Goal: Navigation & Orientation: Find specific page/section

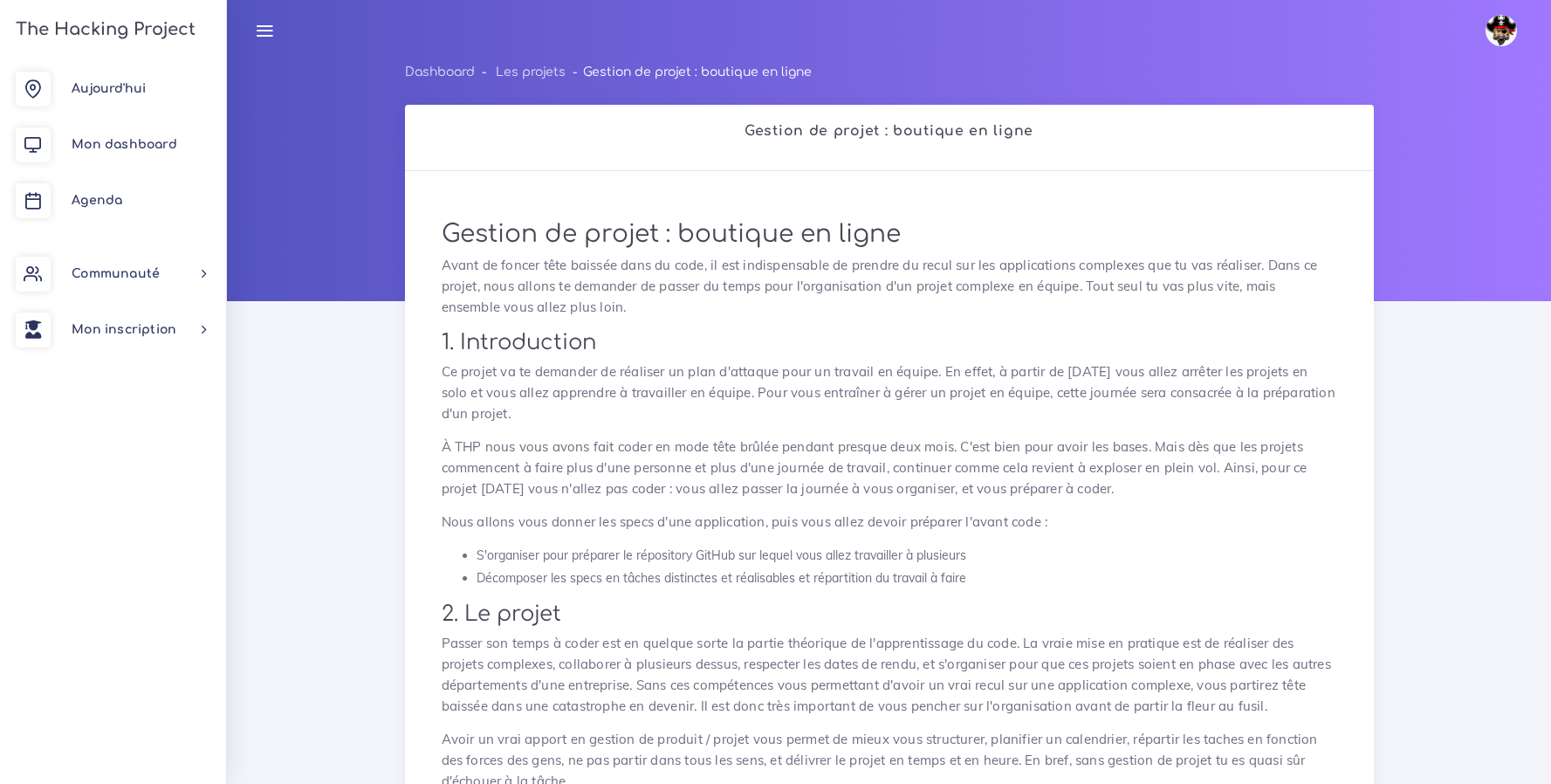
scroll to position [936, 0]
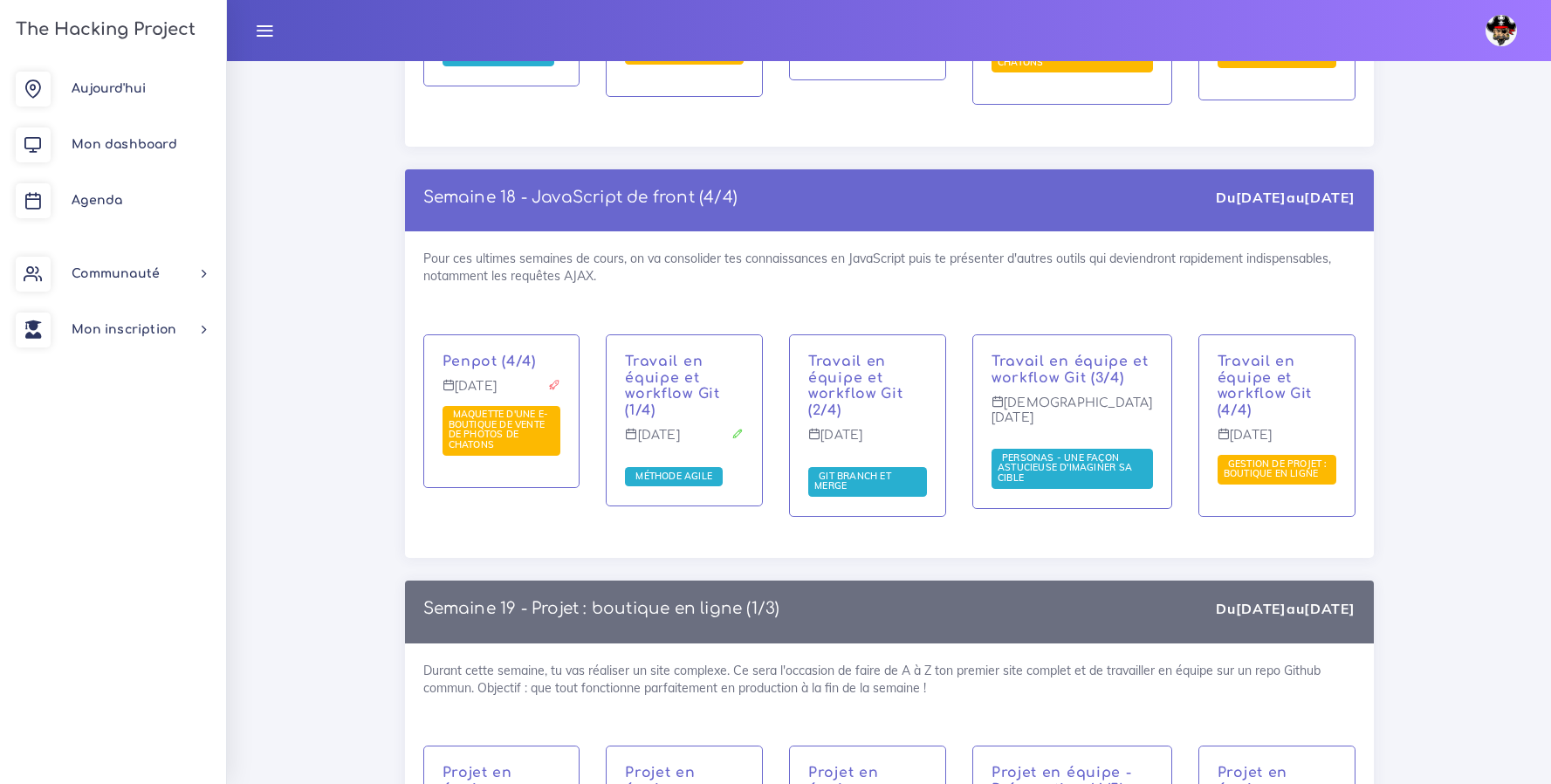
scroll to position [10817, 0]
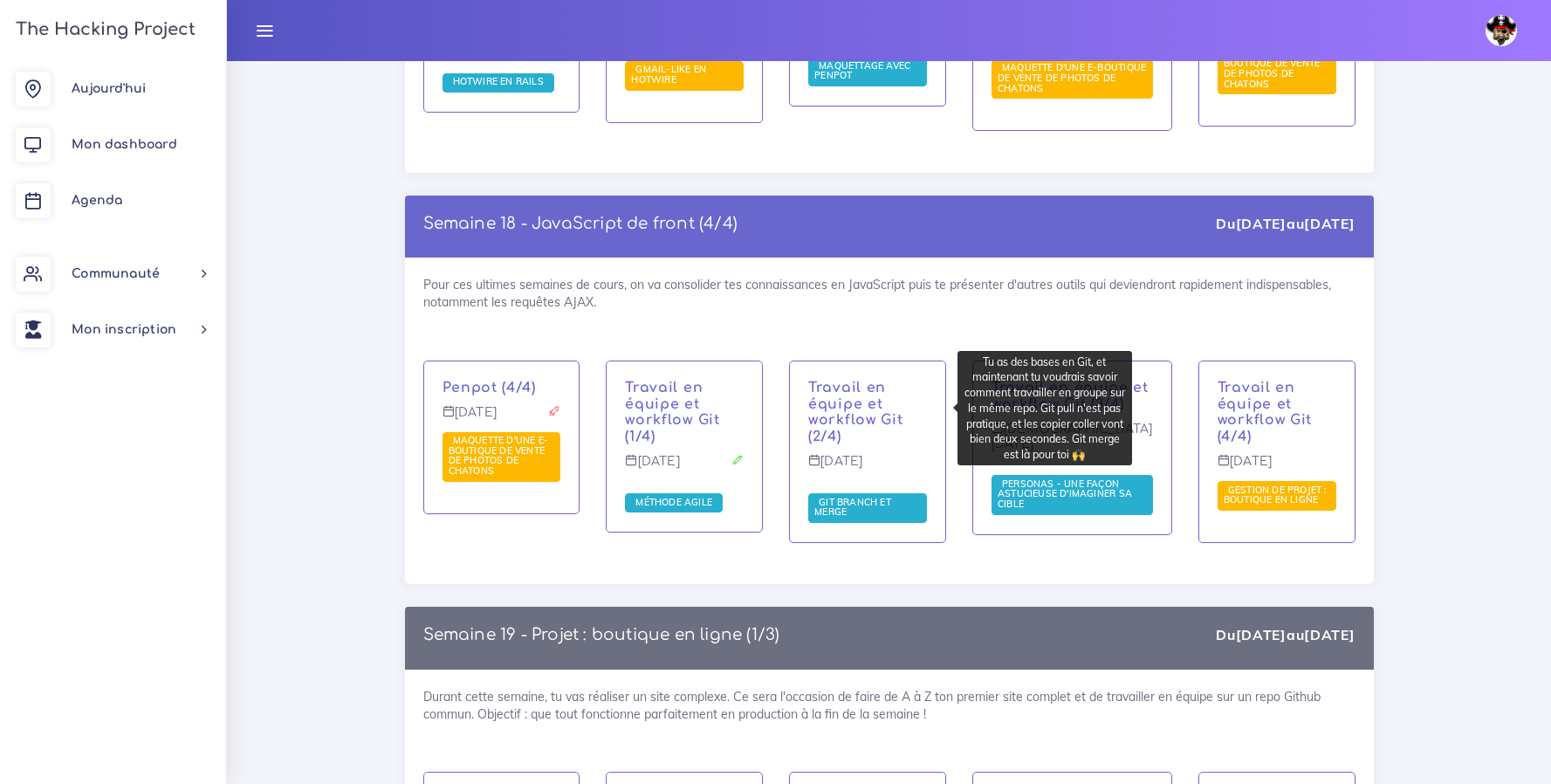
click at [875, 493] on span "Git branch et merge" at bounding box center [867, 507] width 119 height 30
click at [879, 493] on span "Git branch et merge" at bounding box center [867, 507] width 119 height 30
click at [846, 496] on span "Git branch et merge" at bounding box center [853, 507] width 77 height 22
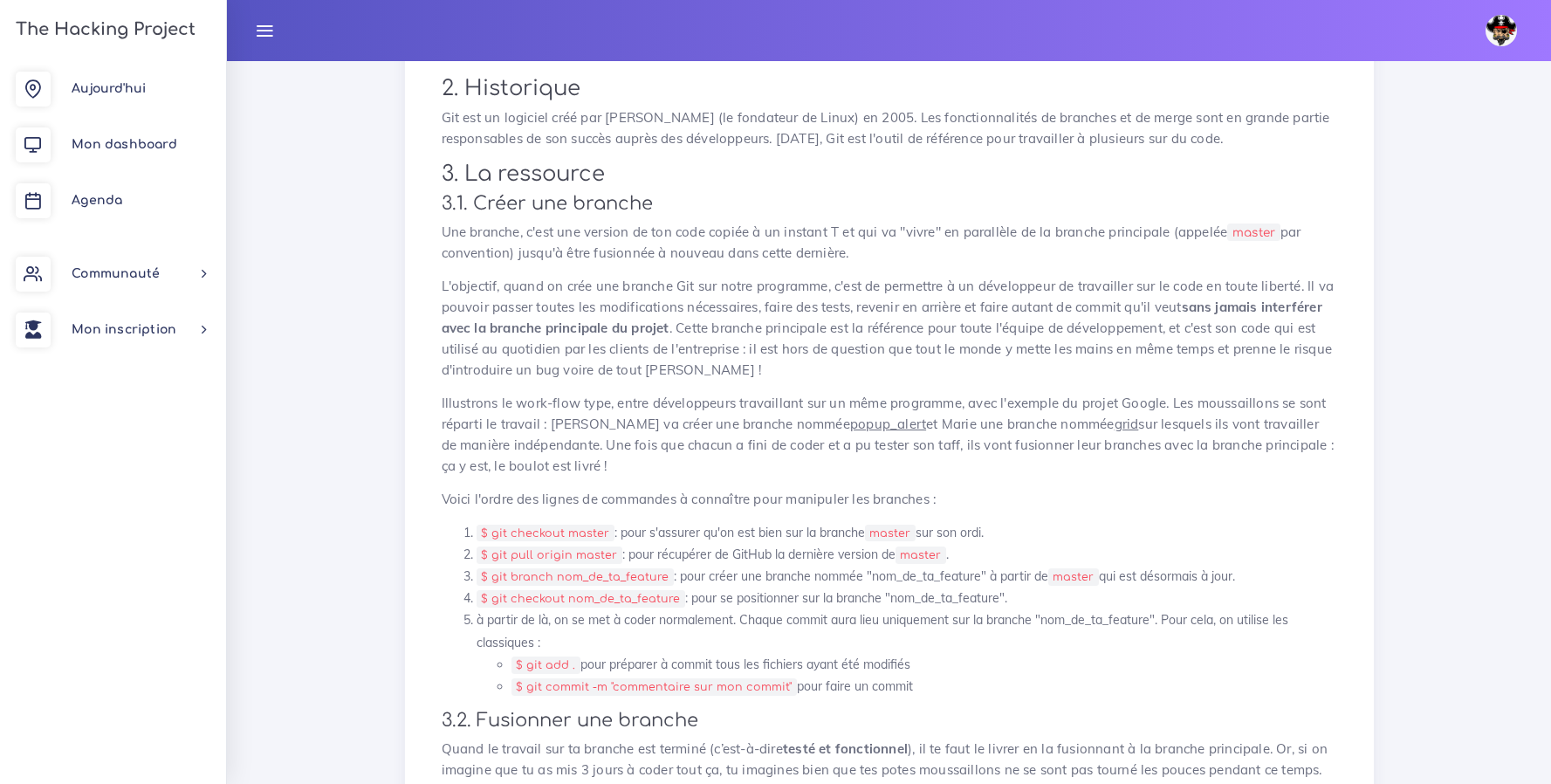
scroll to position [805, 0]
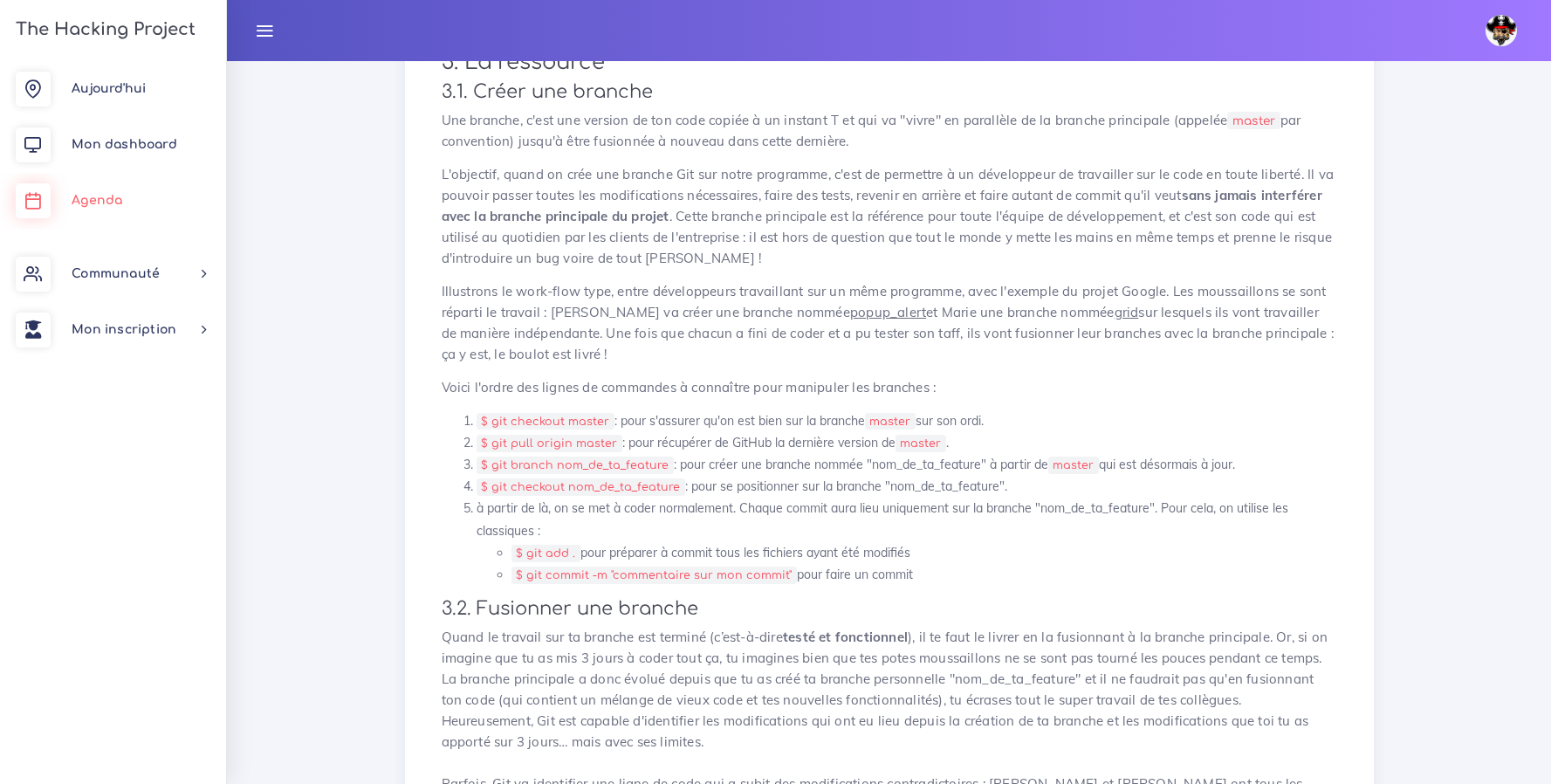
click at [91, 200] on span "Agenda" at bounding box center [97, 200] width 51 height 13
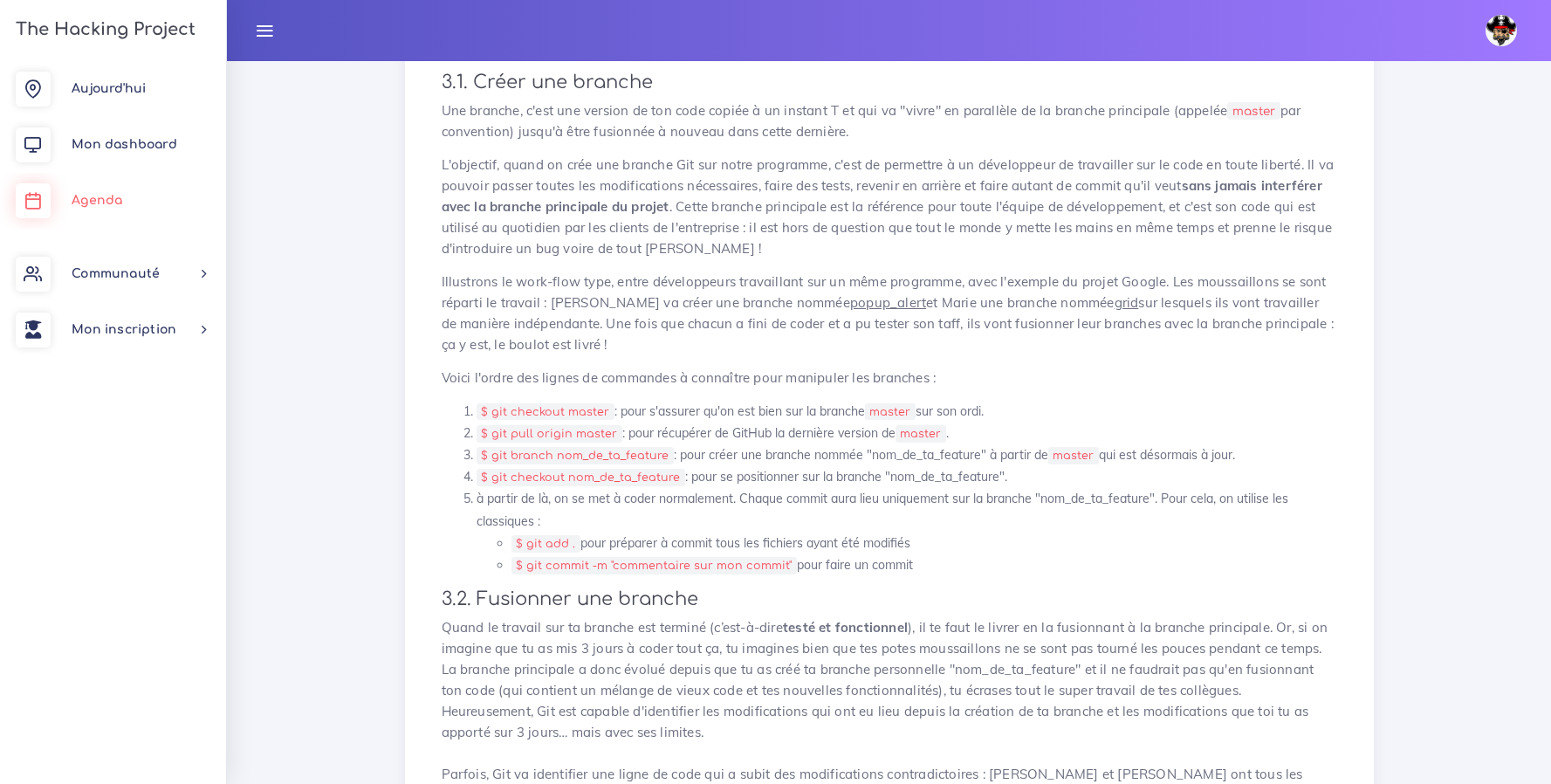
scroll to position [1177, 0]
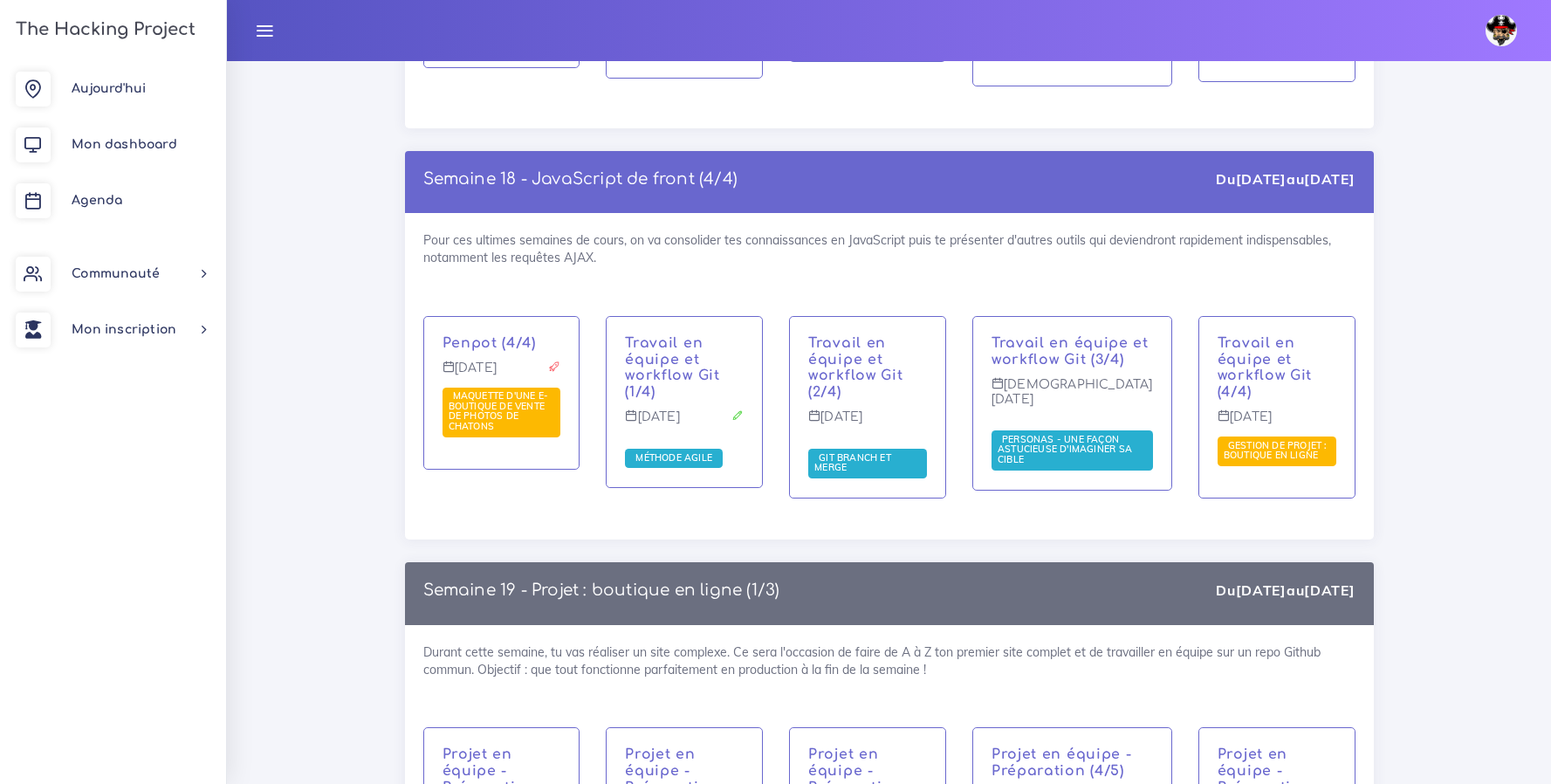
scroll to position [10856, 0]
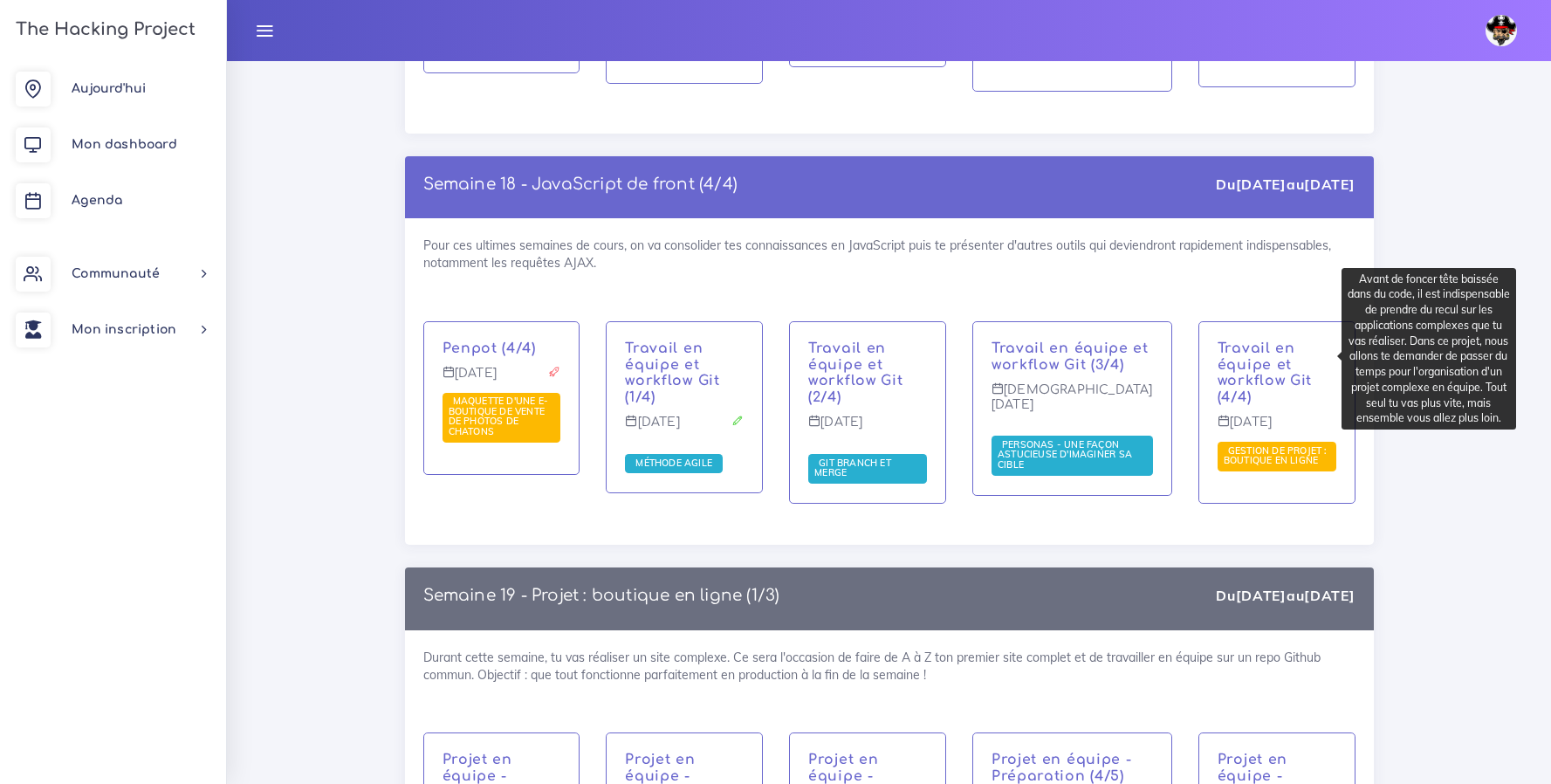
click at [1249, 444] on span "Gestion de projet : boutique en ligne" at bounding box center [1275, 455] width 104 height 22
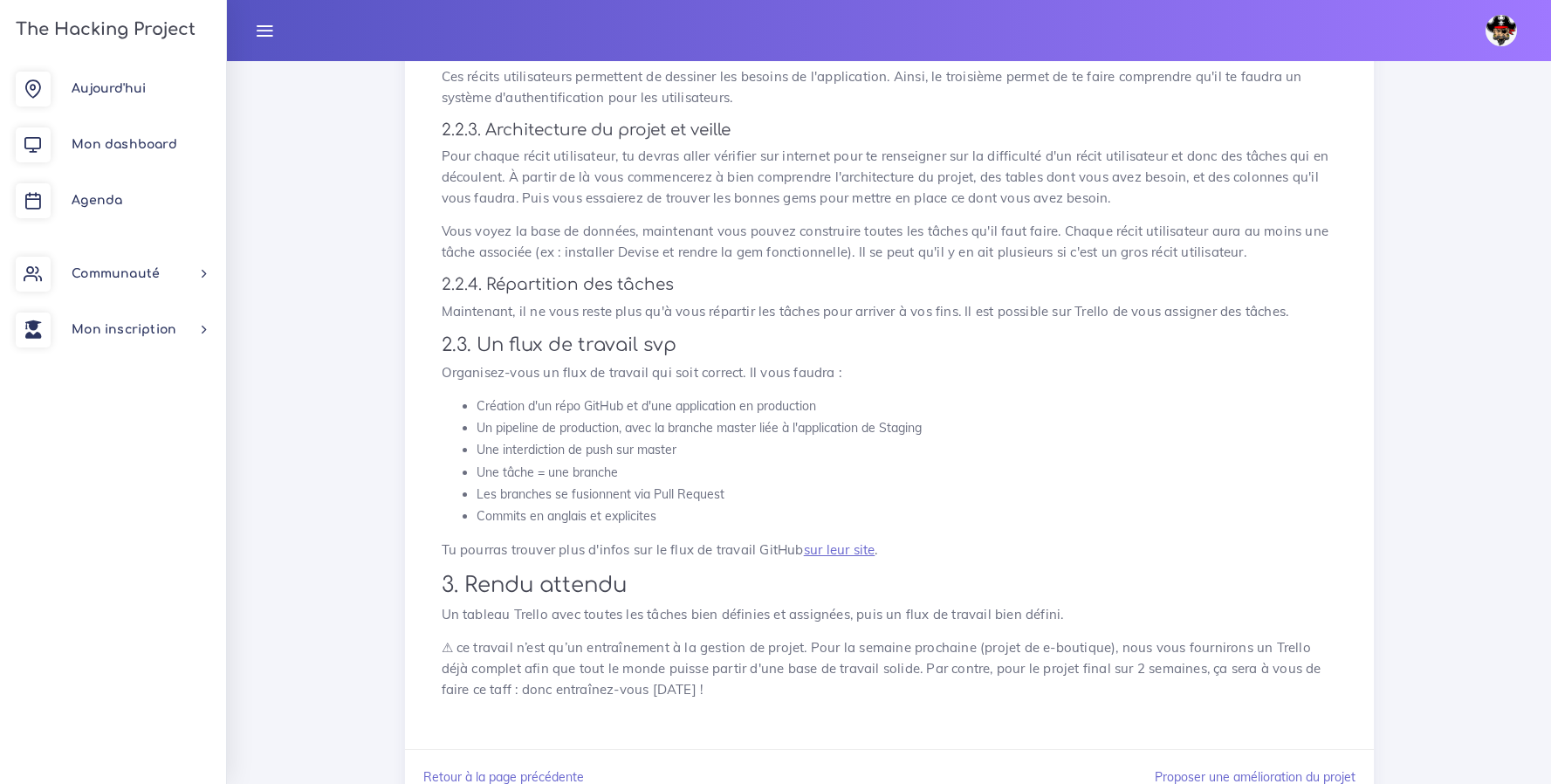
scroll to position [1777, 0]
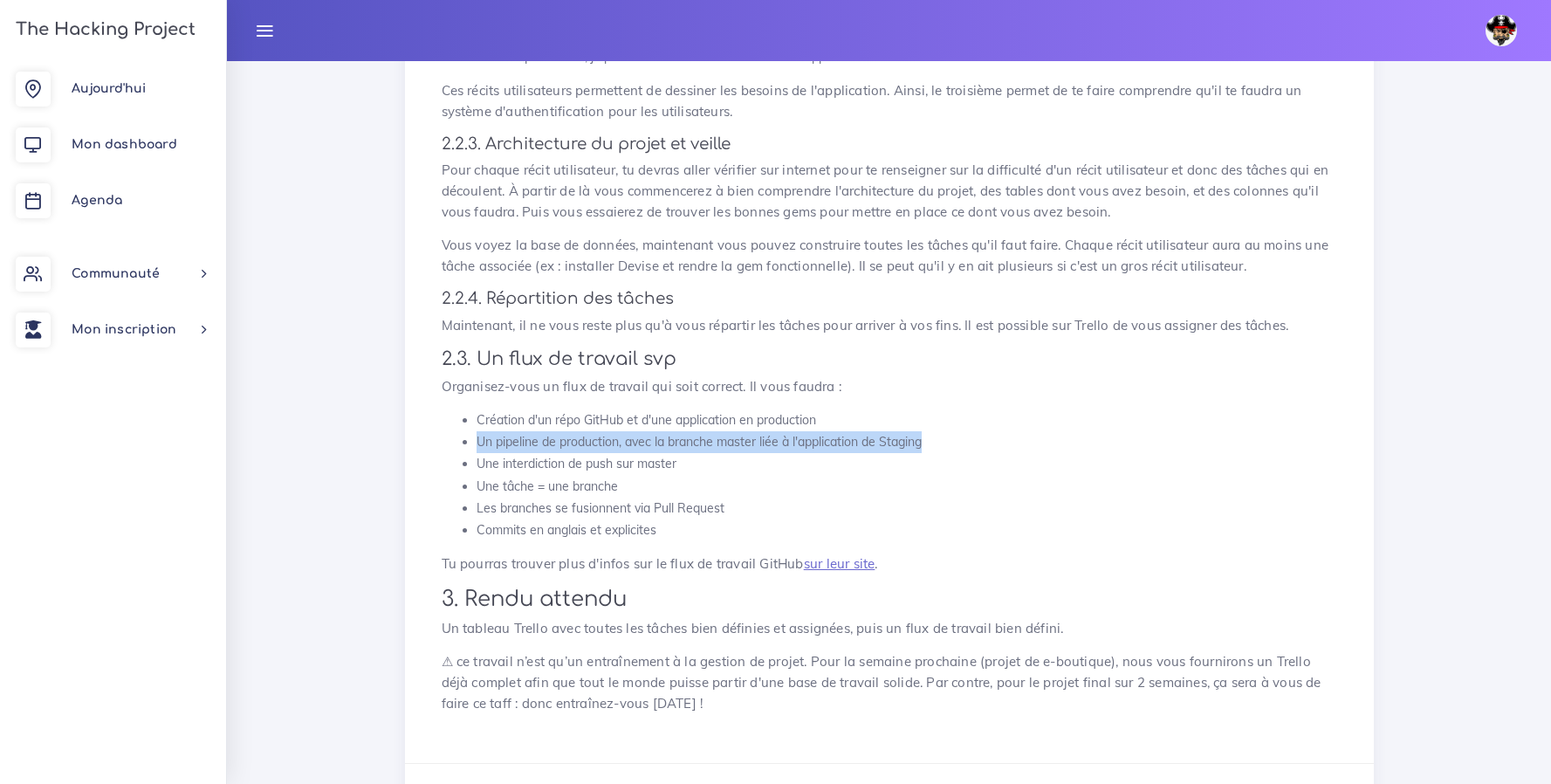
drag, startPoint x: 896, startPoint y: 443, endPoint x: 480, endPoint y: 444, distance: 416.0
click at [480, 444] on li "Un pipeline de production, avec la branche master liée à l'application de Stagi…" at bounding box center [906, 442] width 860 height 21
copy li "Un pipeline de production, avec la branche master liée à l'application de Stagi…"
click at [121, 141] on span "Mon dashboard" at bounding box center [124, 144] width 106 height 13
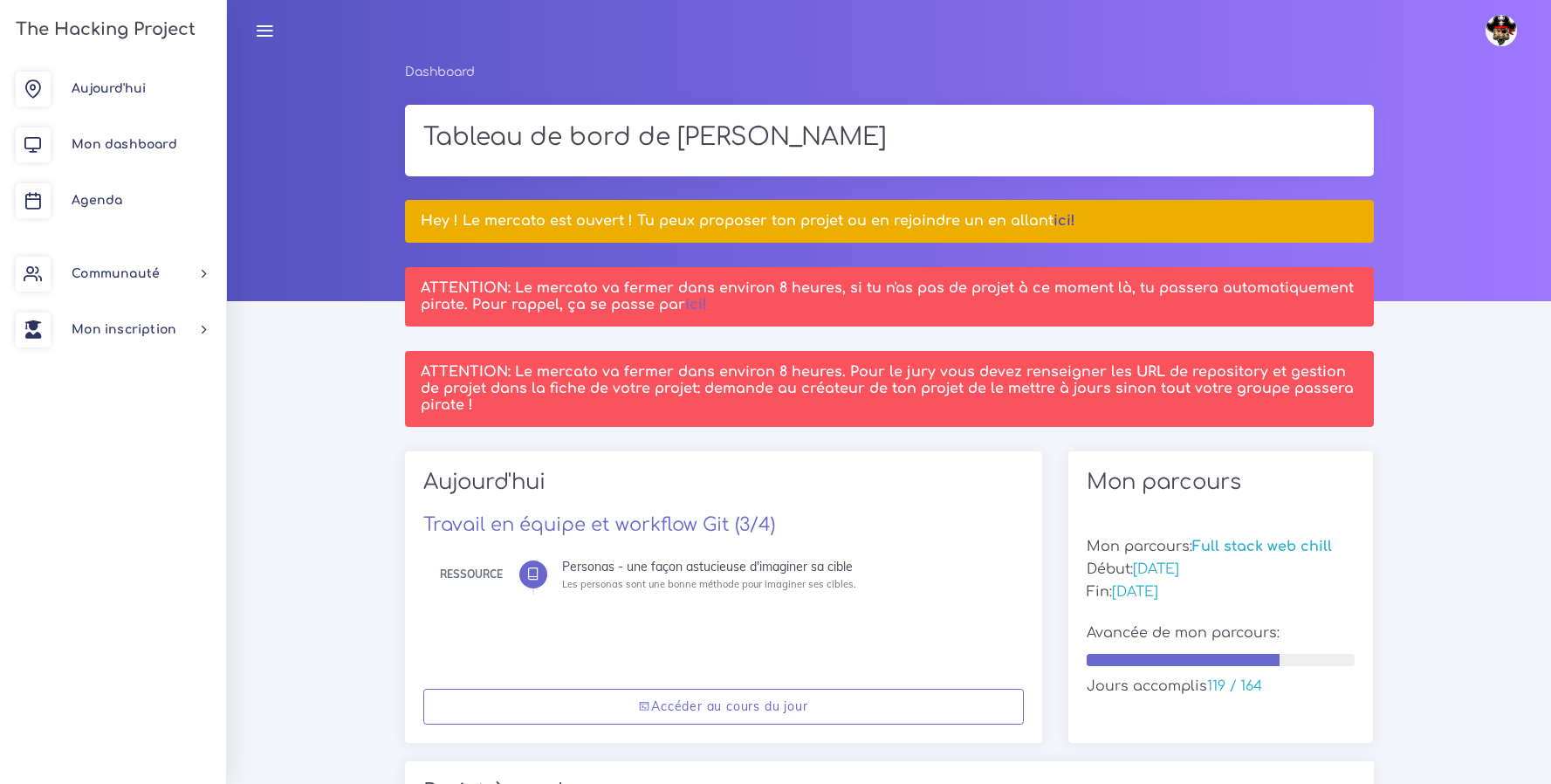
click at [1053, 225] on link "ici!" at bounding box center [1064, 221] width 21 height 16
